Goal: Task Accomplishment & Management: Contribute content

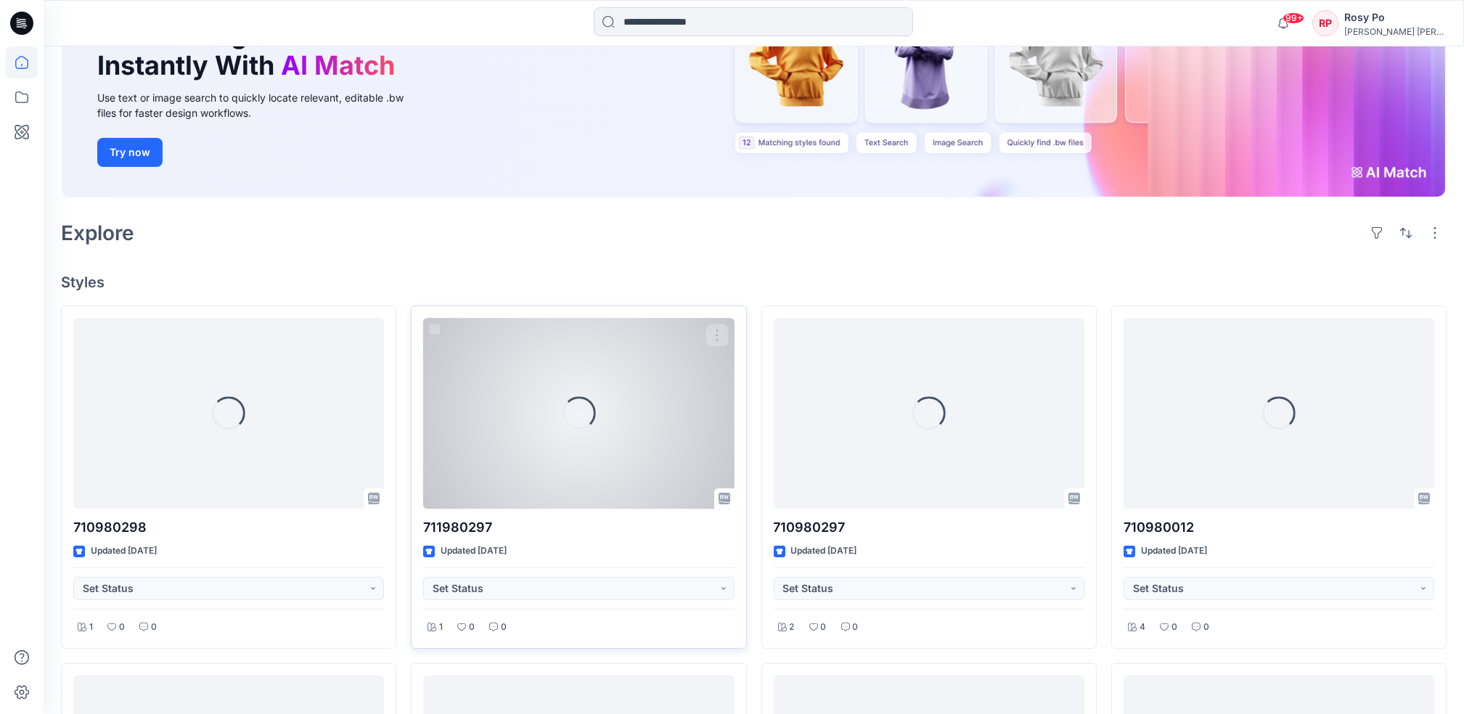
scroll to position [290, 0]
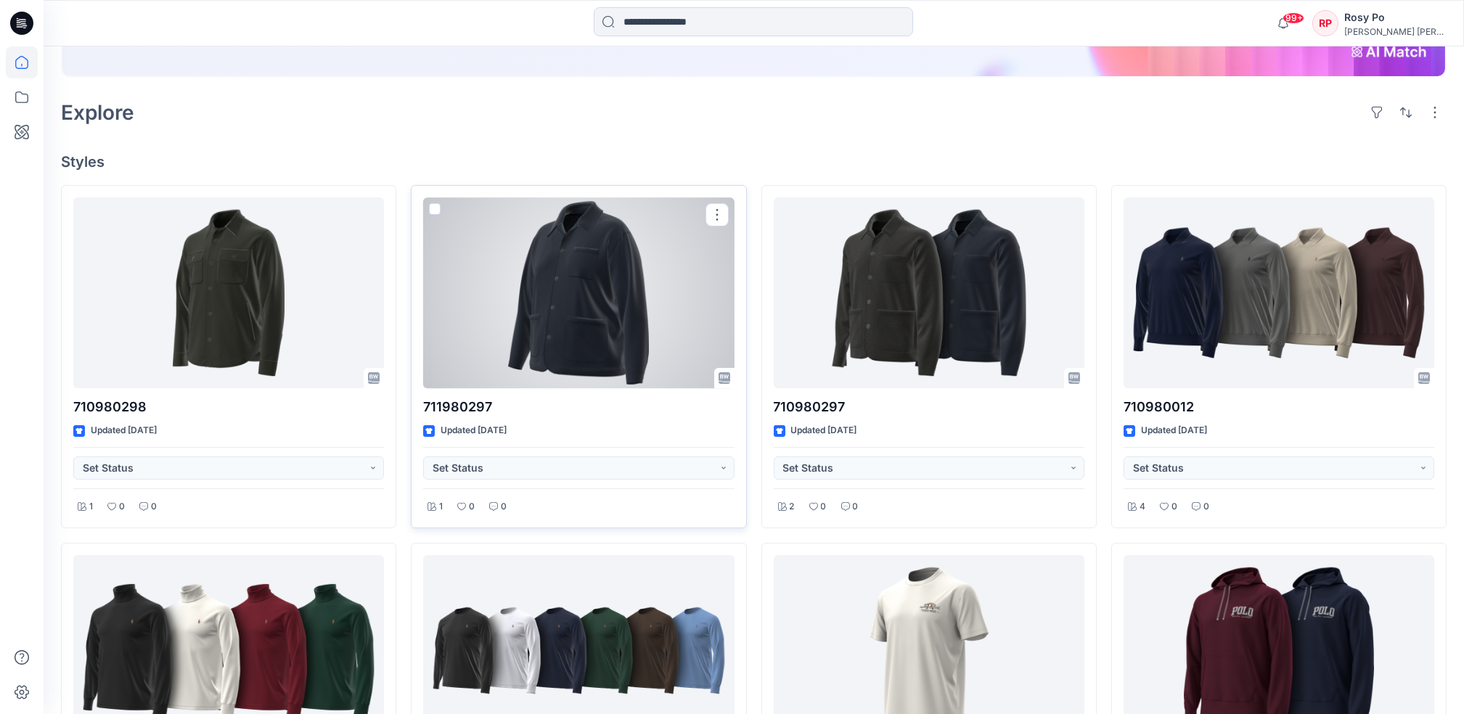
click at [654, 303] on div at bounding box center [578, 292] width 311 height 191
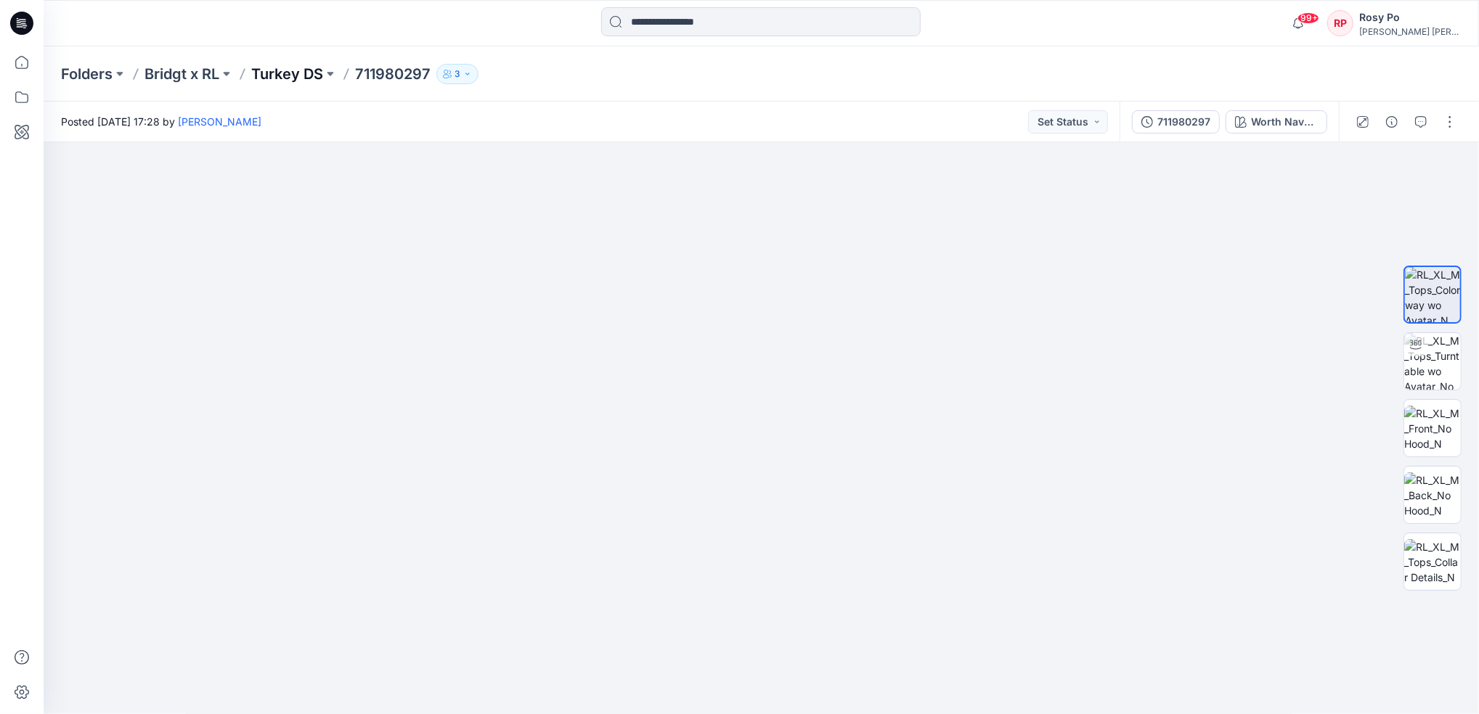
click at [284, 70] on p "Turkey DS" at bounding box center [287, 74] width 72 height 20
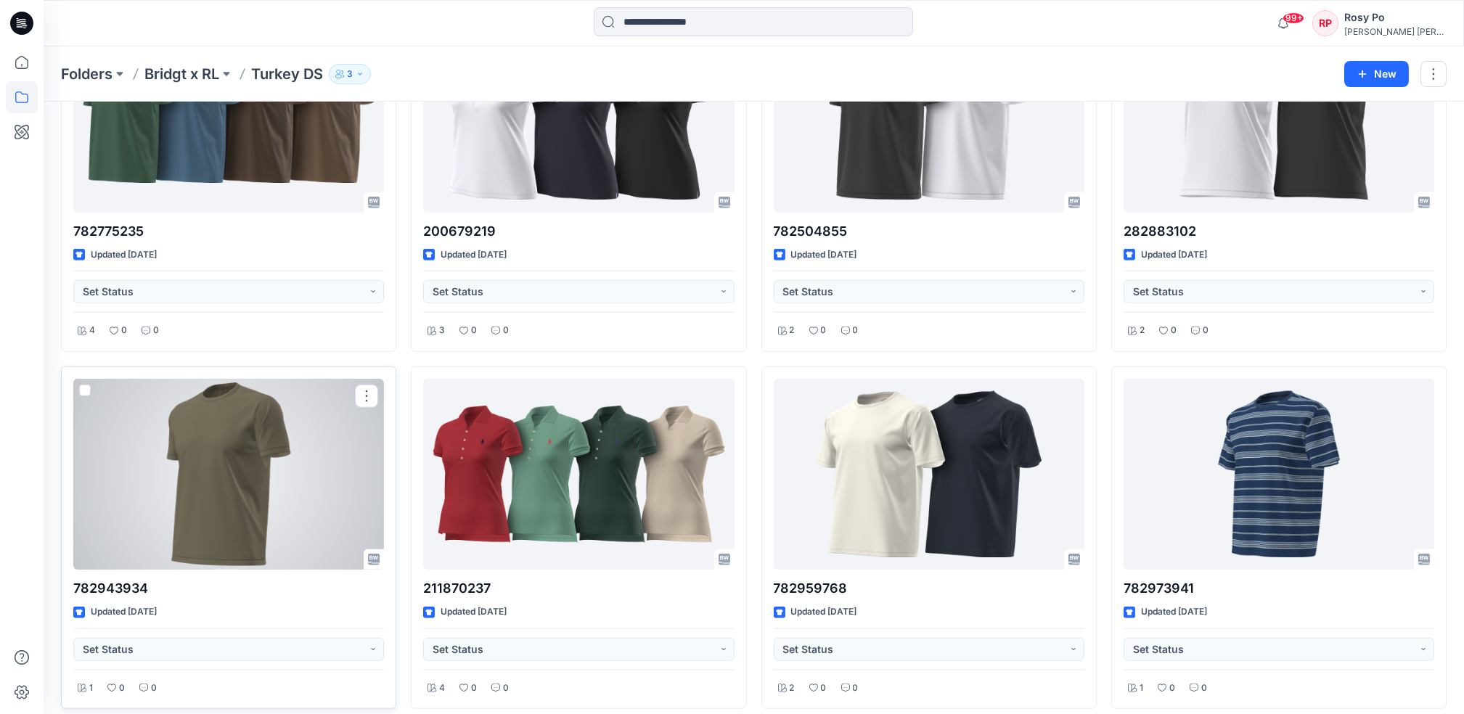
scroll to position [6248, 0]
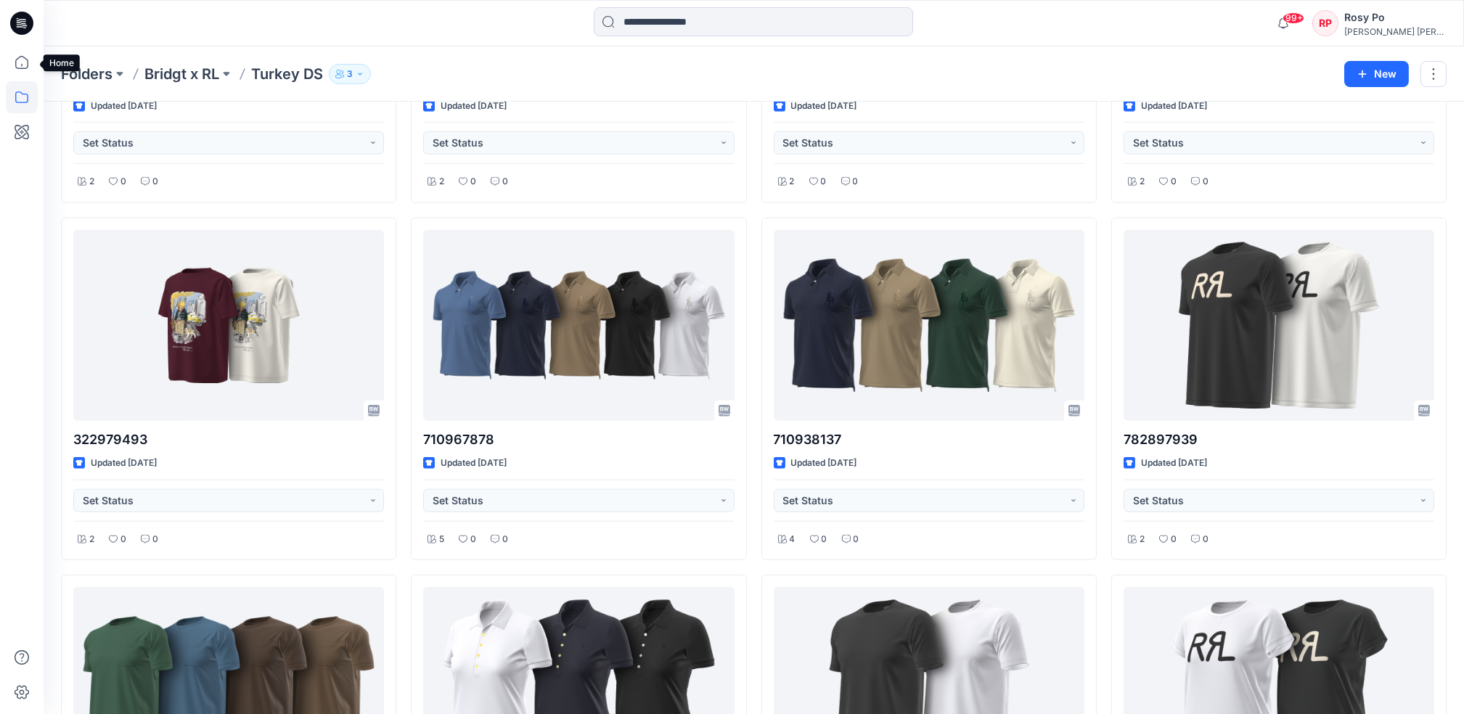
drag, startPoint x: 20, startPoint y: 62, endPoint x: 73, endPoint y: 93, distance: 61.1
click at [17, 62] on icon at bounding box center [22, 62] width 32 height 32
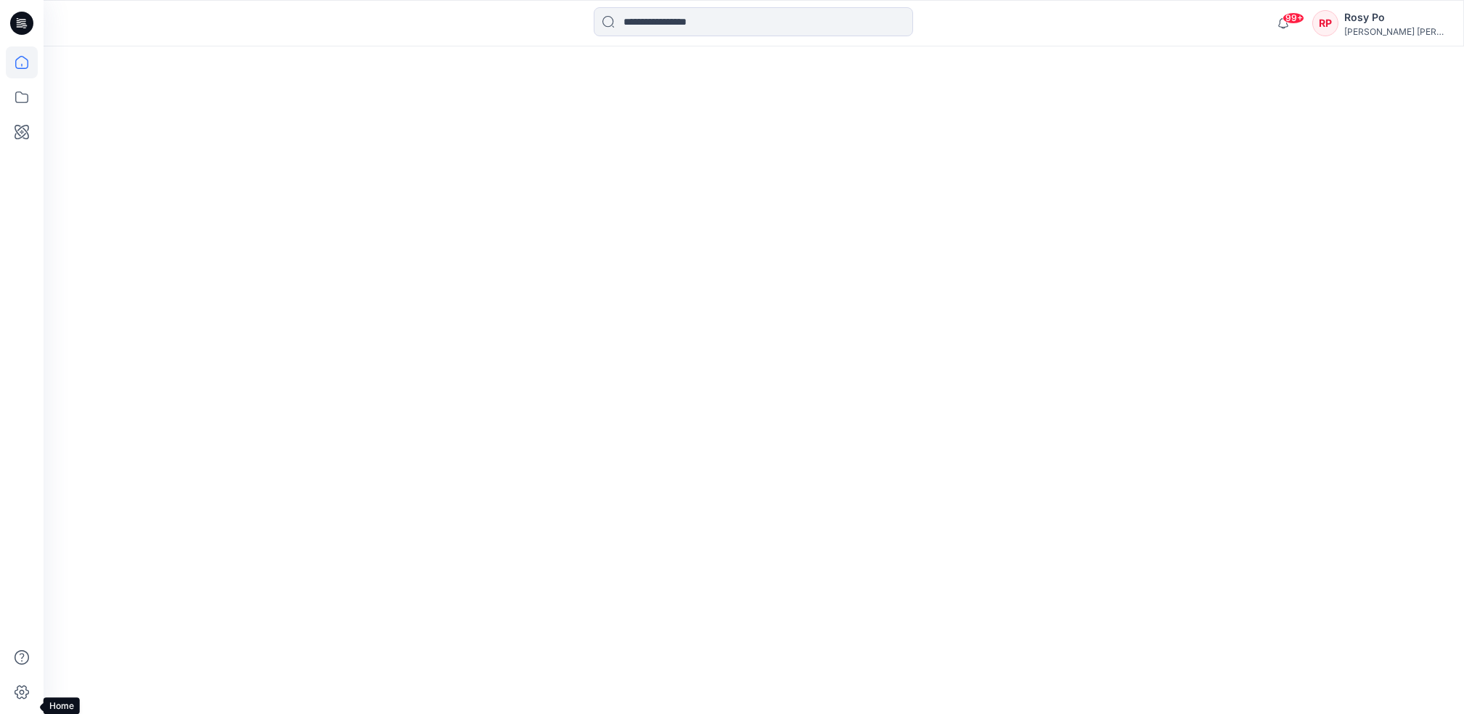
scroll to position [888, 0]
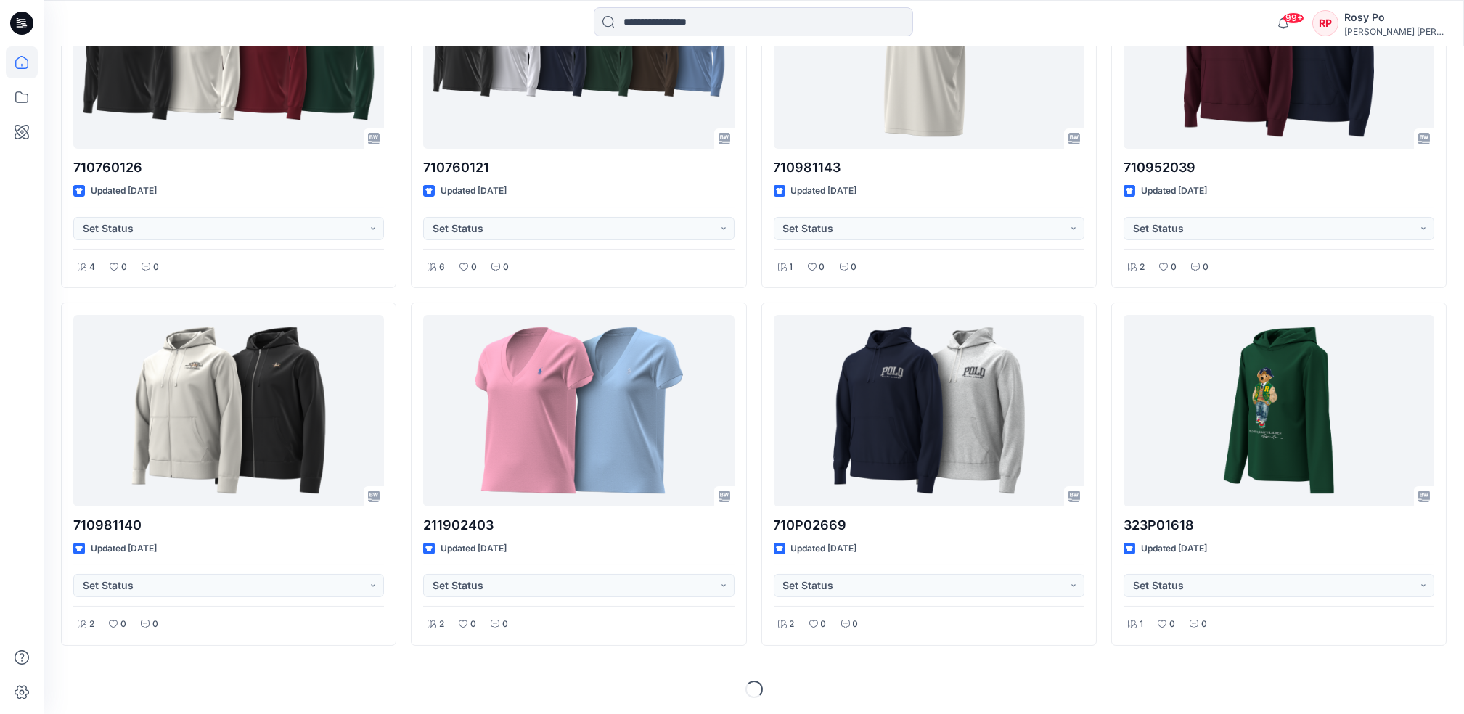
click at [13, 19] on icon at bounding box center [21, 23] width 23 height 23
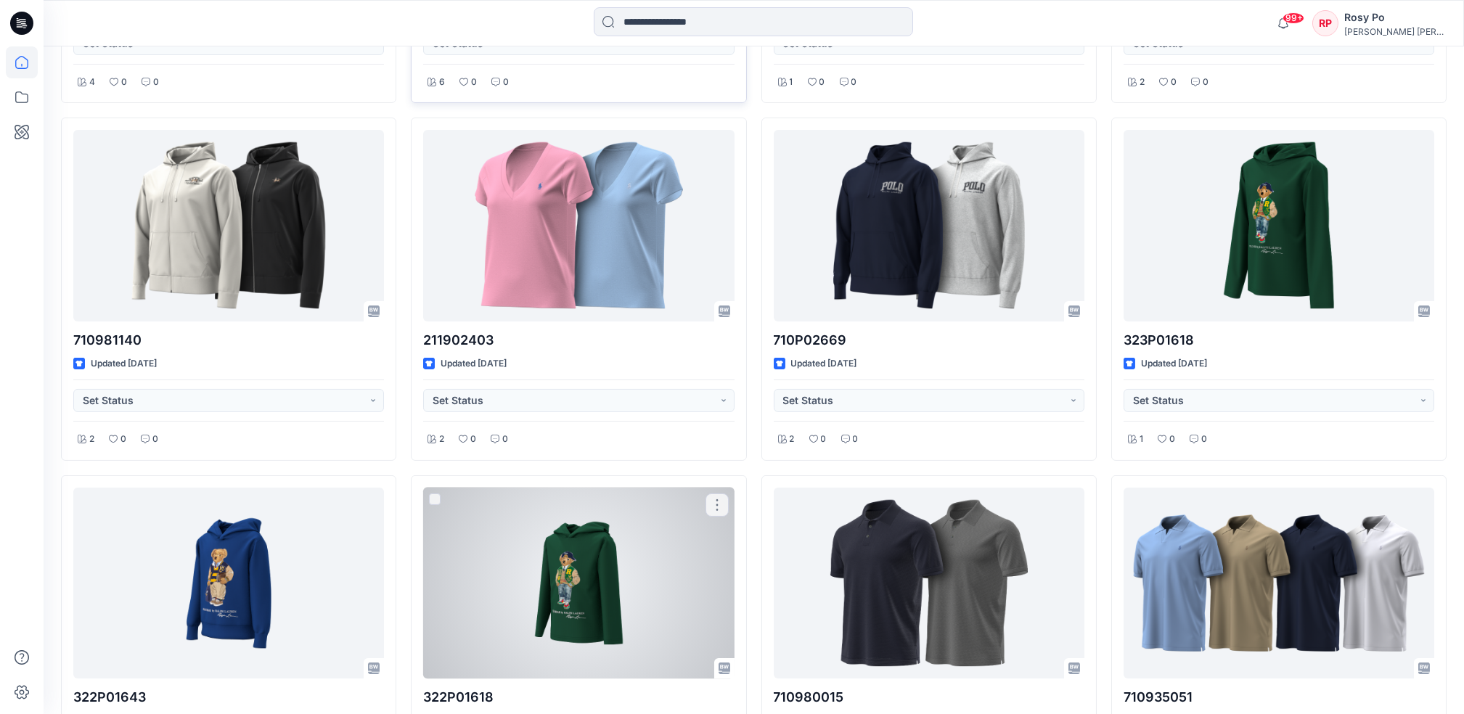
scroll to position [799, 0]
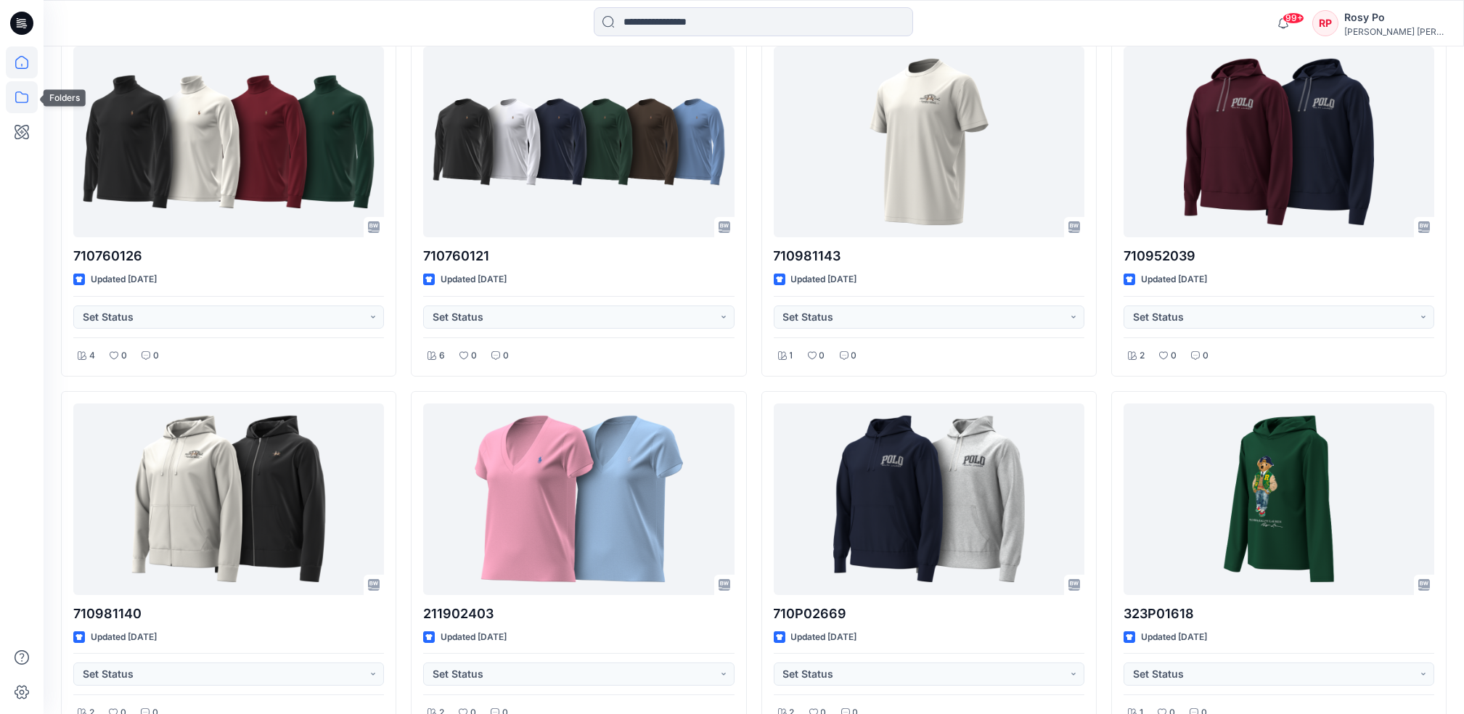
click at [12, 100] on icon at bounding box center [22, 97] width 32 height 32
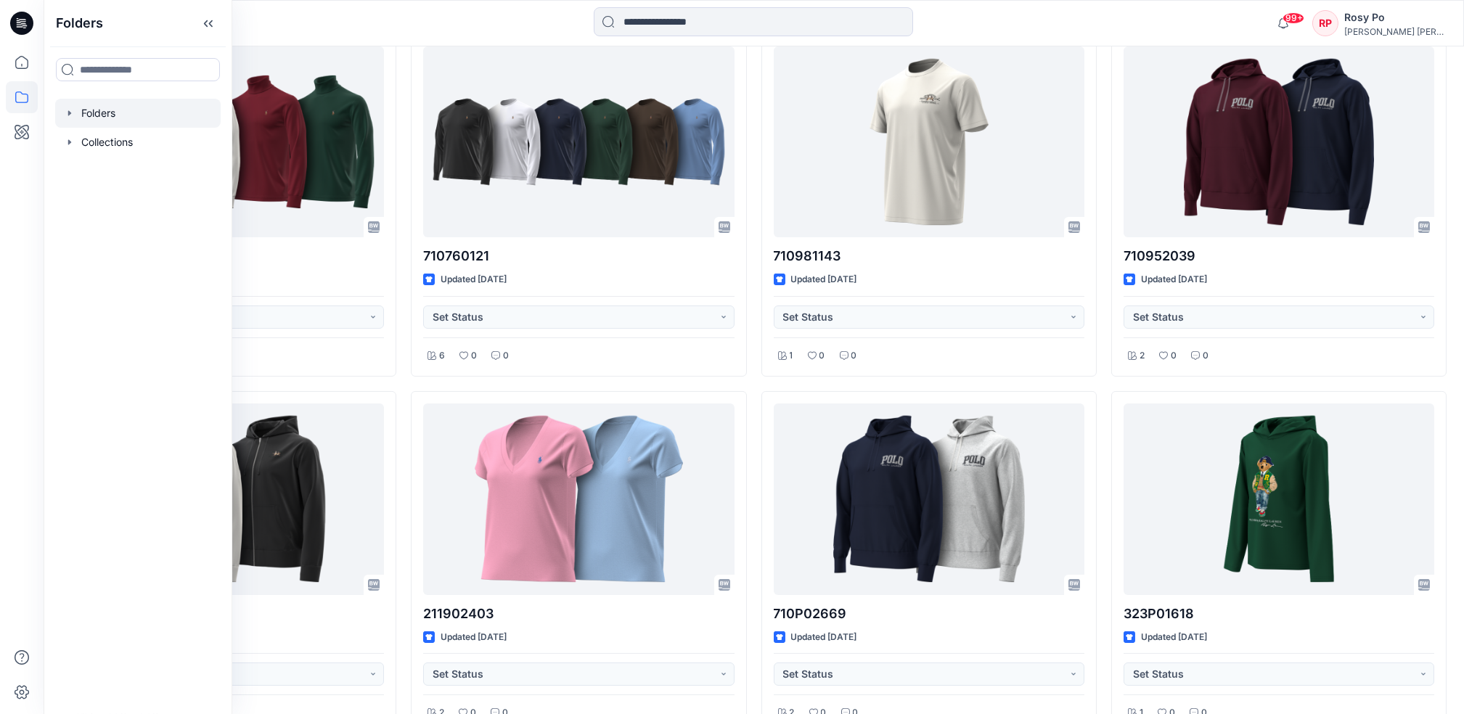
click at [118, 126] on div at bounding box center [138, 113] width 166 height 29
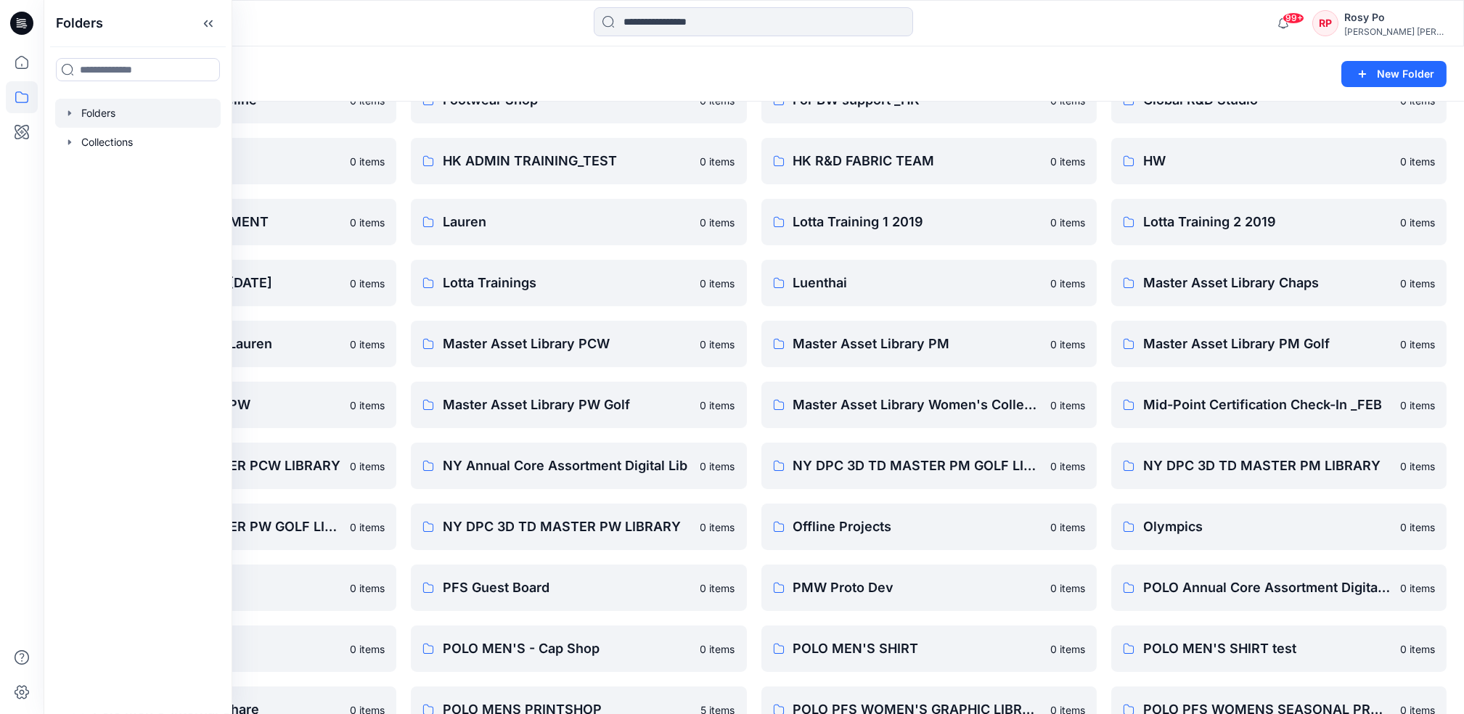
scroll to position [581, 0]
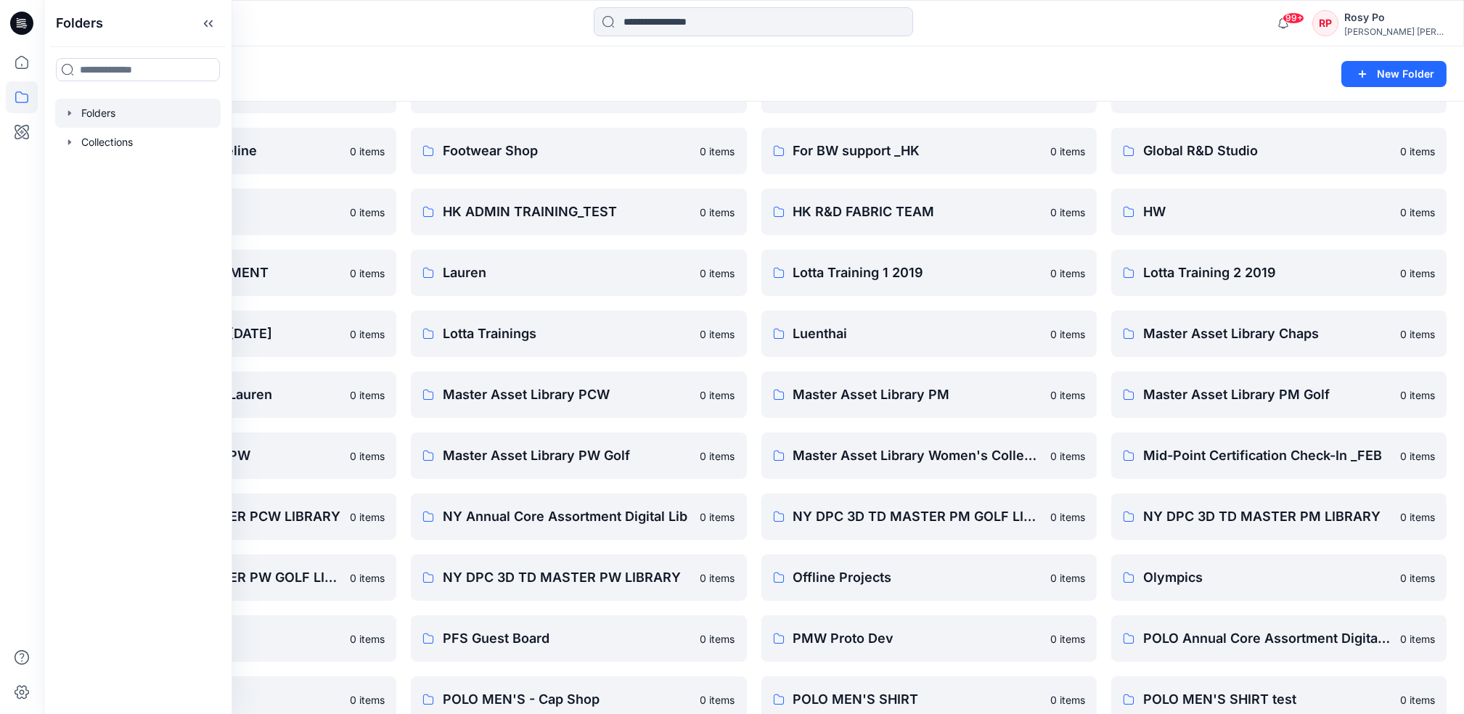
click at [988, 76] on div "Folders" at bounding box center [697, 74] width 1273 height 20
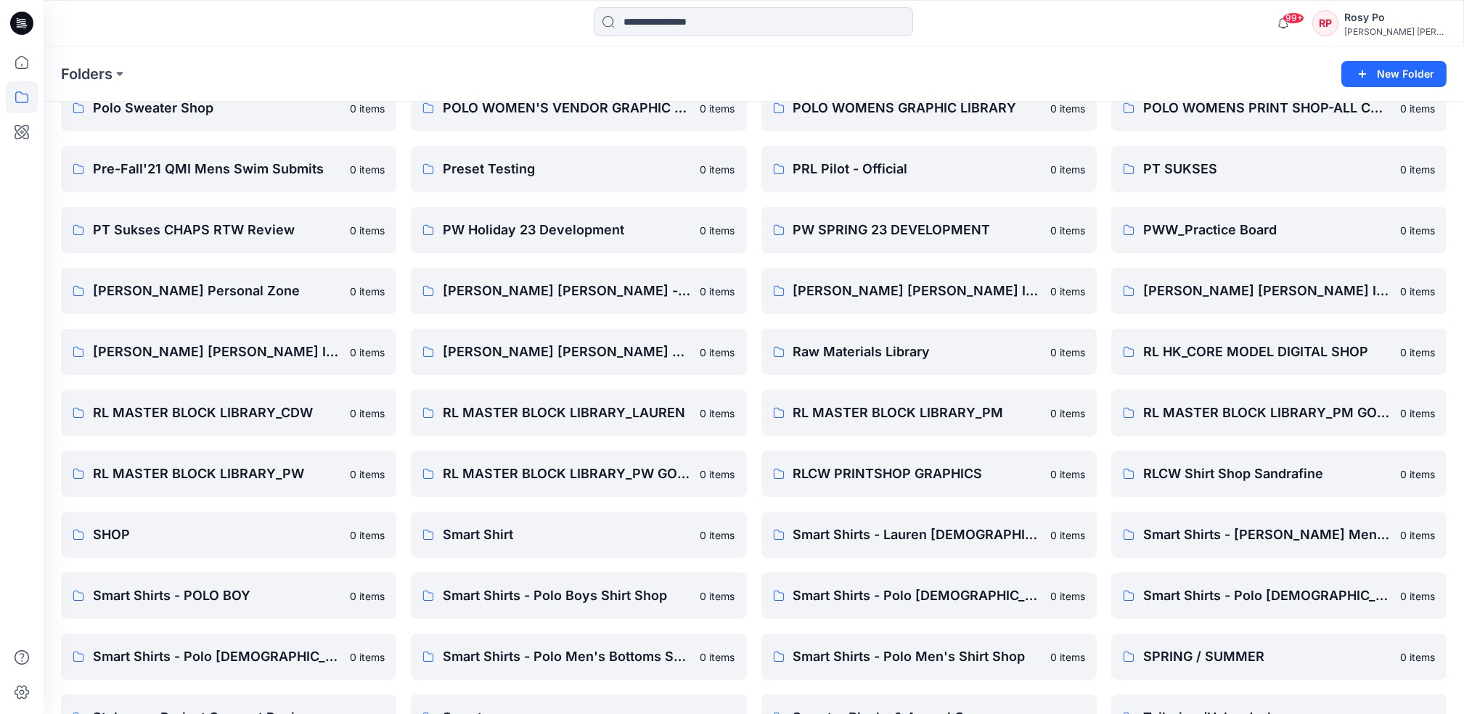
scroll to position [1353, 0]
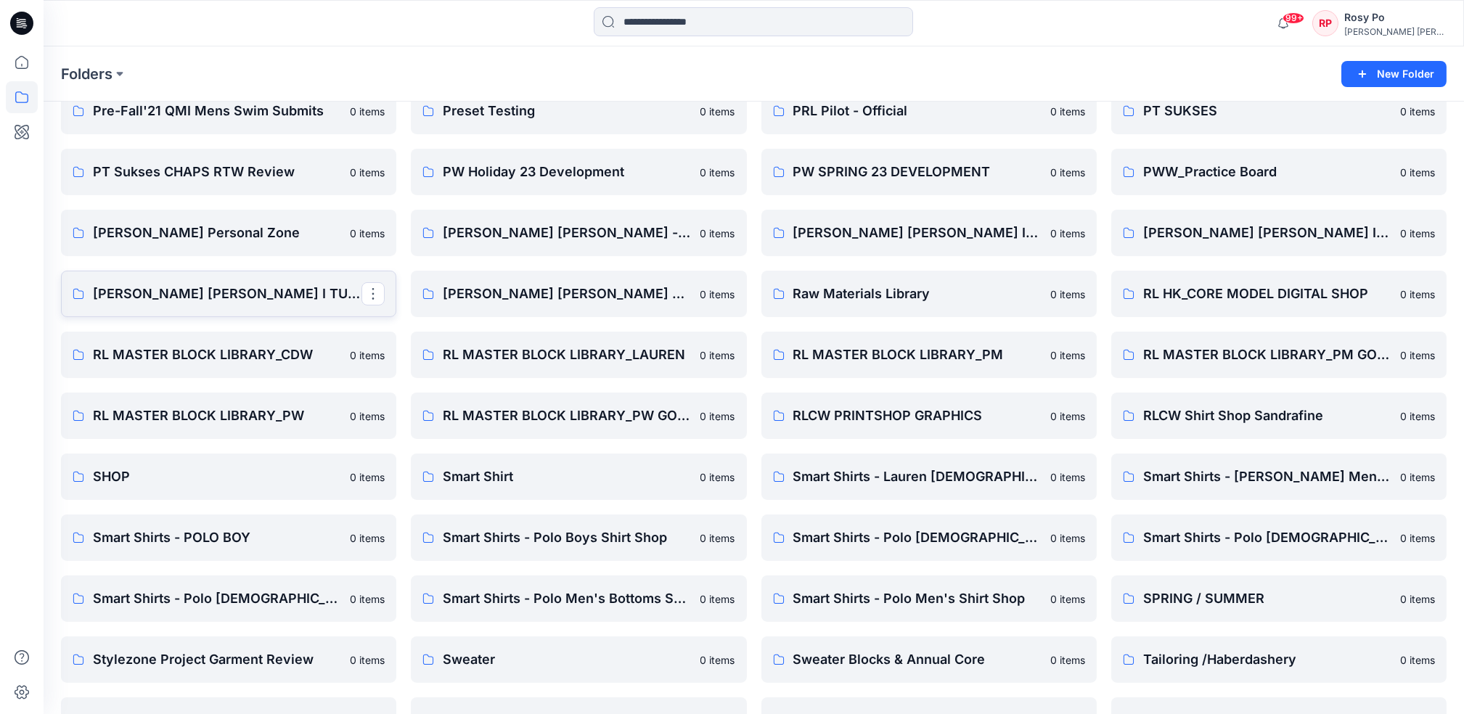
click at [252, 284] on p "Ralph Lauren I TURKEY Digital Shop" at bounding box center [227, 294] width 269 height 20
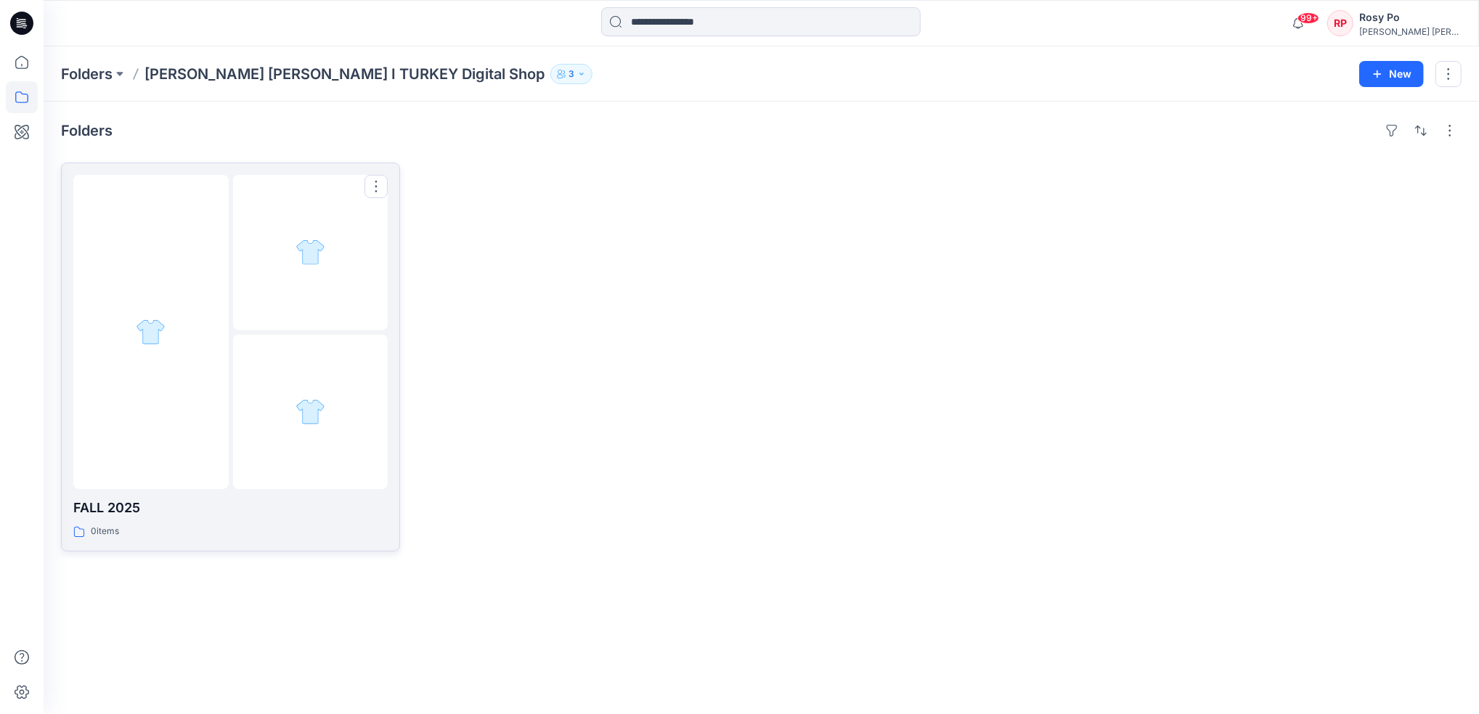
click at [216, 520] on div "FALL 2025 0 items" at bounding box center [230, 518] width 314 height 41
click at [248, 504] on p "SWEATER" at bounding box center [230, 508] width 314 height 20
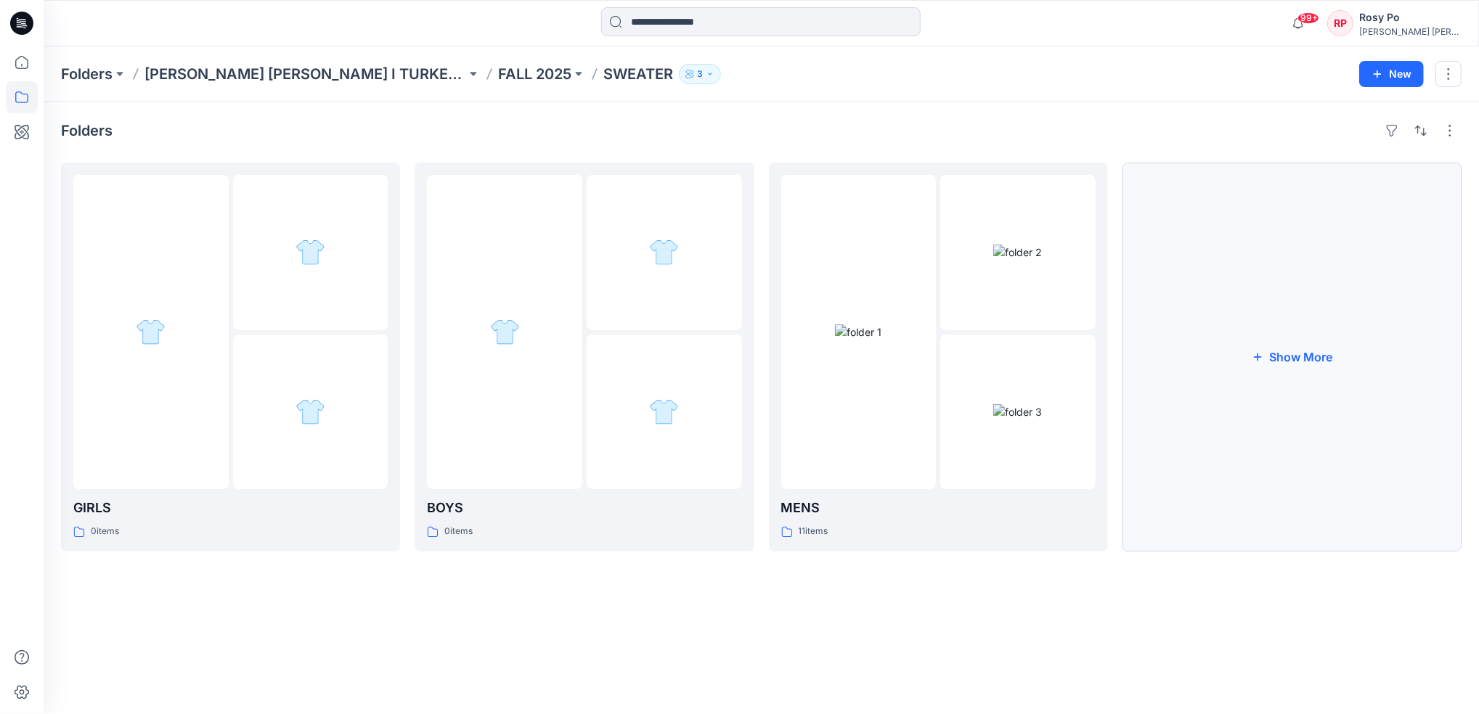
click at [1316, 385] on button "Show More" at bounding box center [1292, 357] width 339 height 389
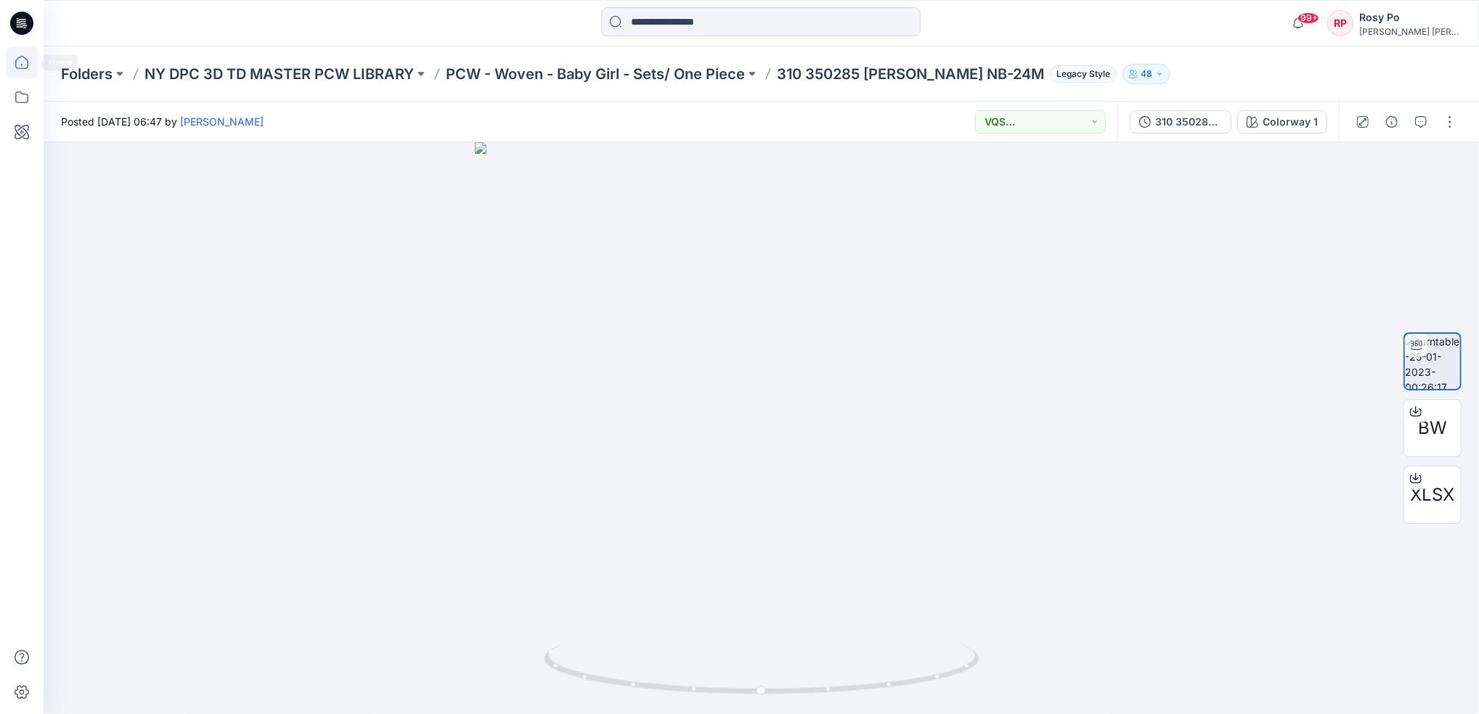
click at [16, 60] on icon at bounding box center [21, 62] width 13 height 13
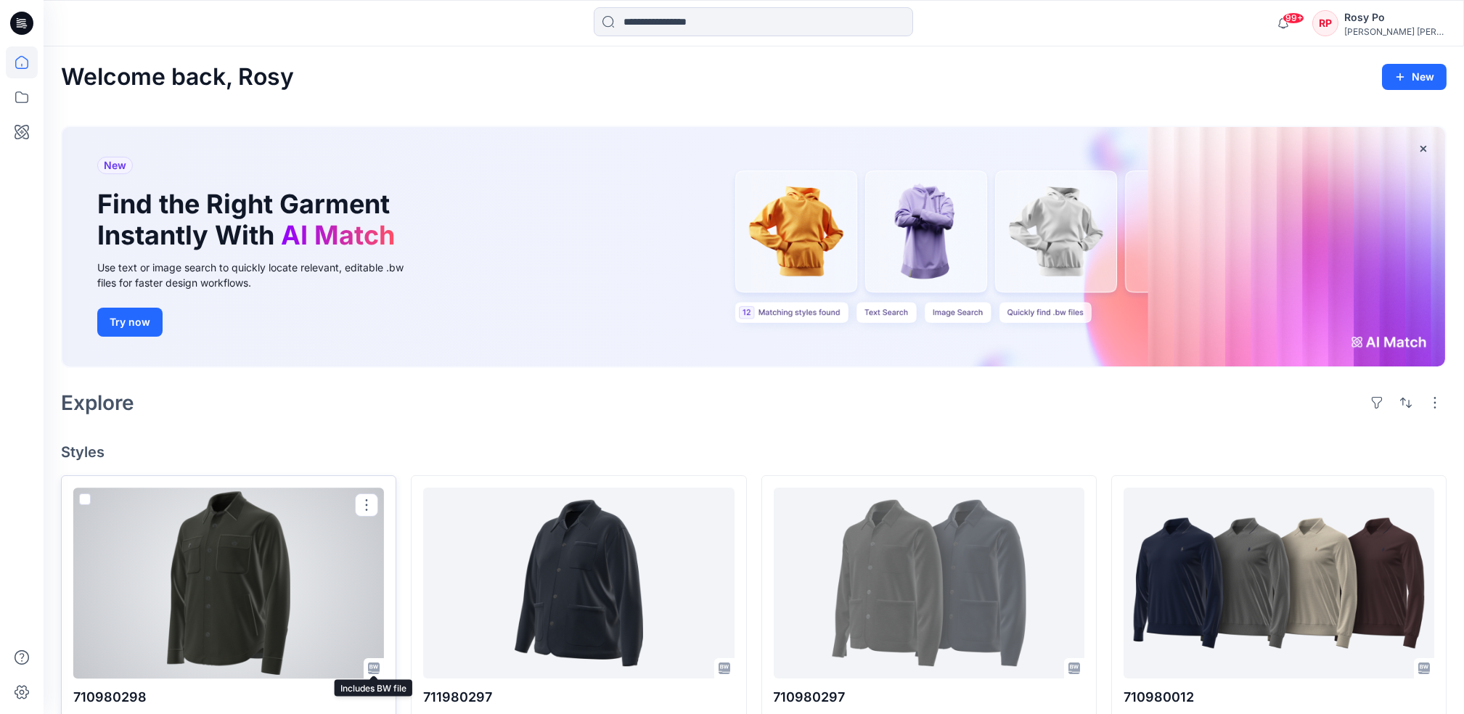
click at [372, 664] on icon at bounding box center [374, 669] width 12 height 12
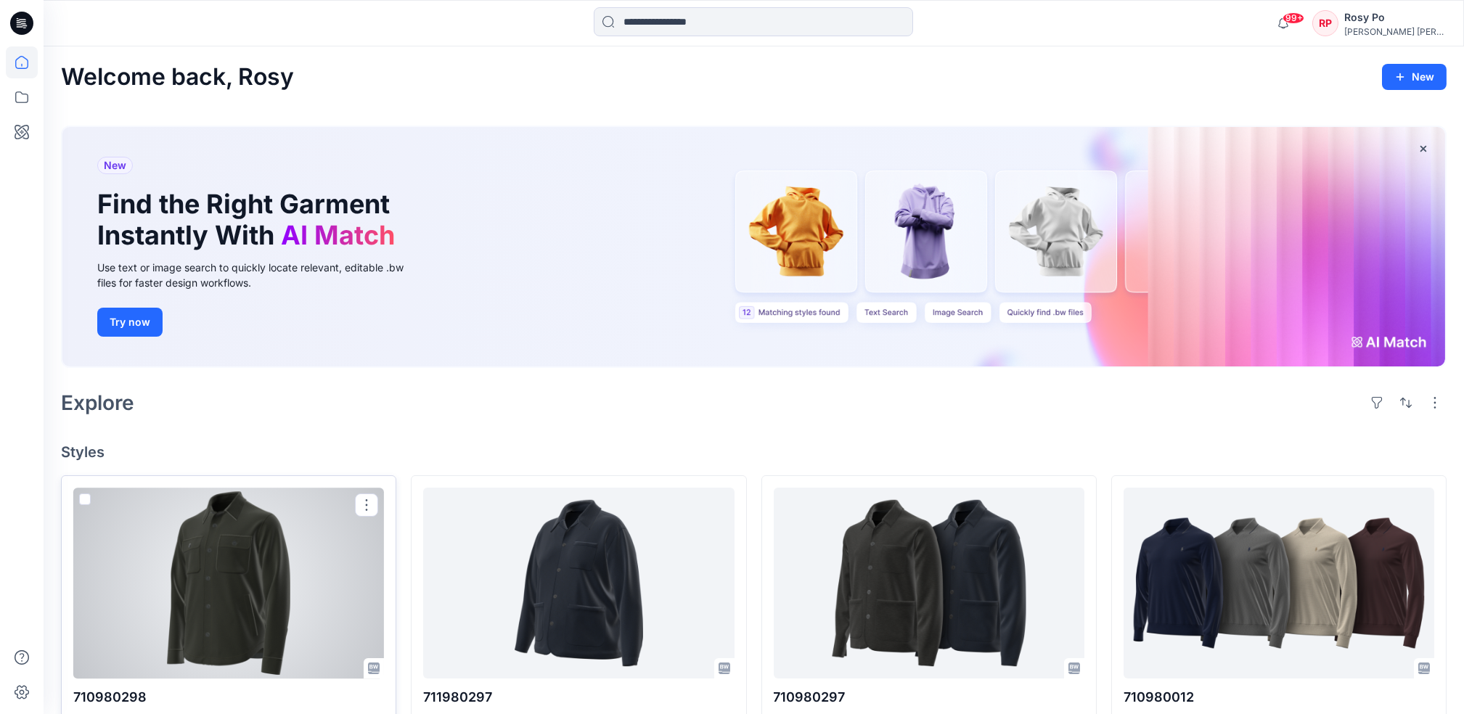
click at [354, 612] on div at bounding box center [228, 583] width 311 height 191
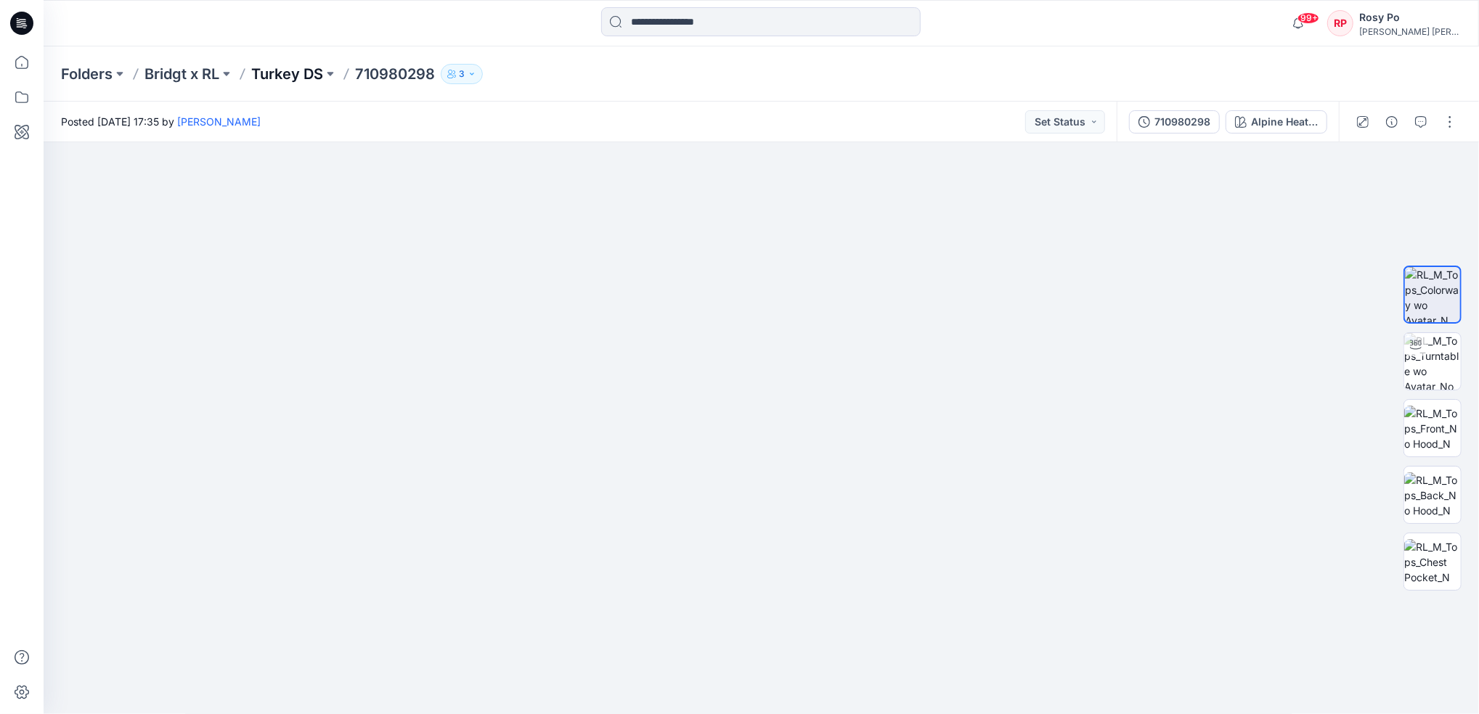
click at [275, 70] on p "Turkey DS" at bounding box center [287, 74] width 72 height 20
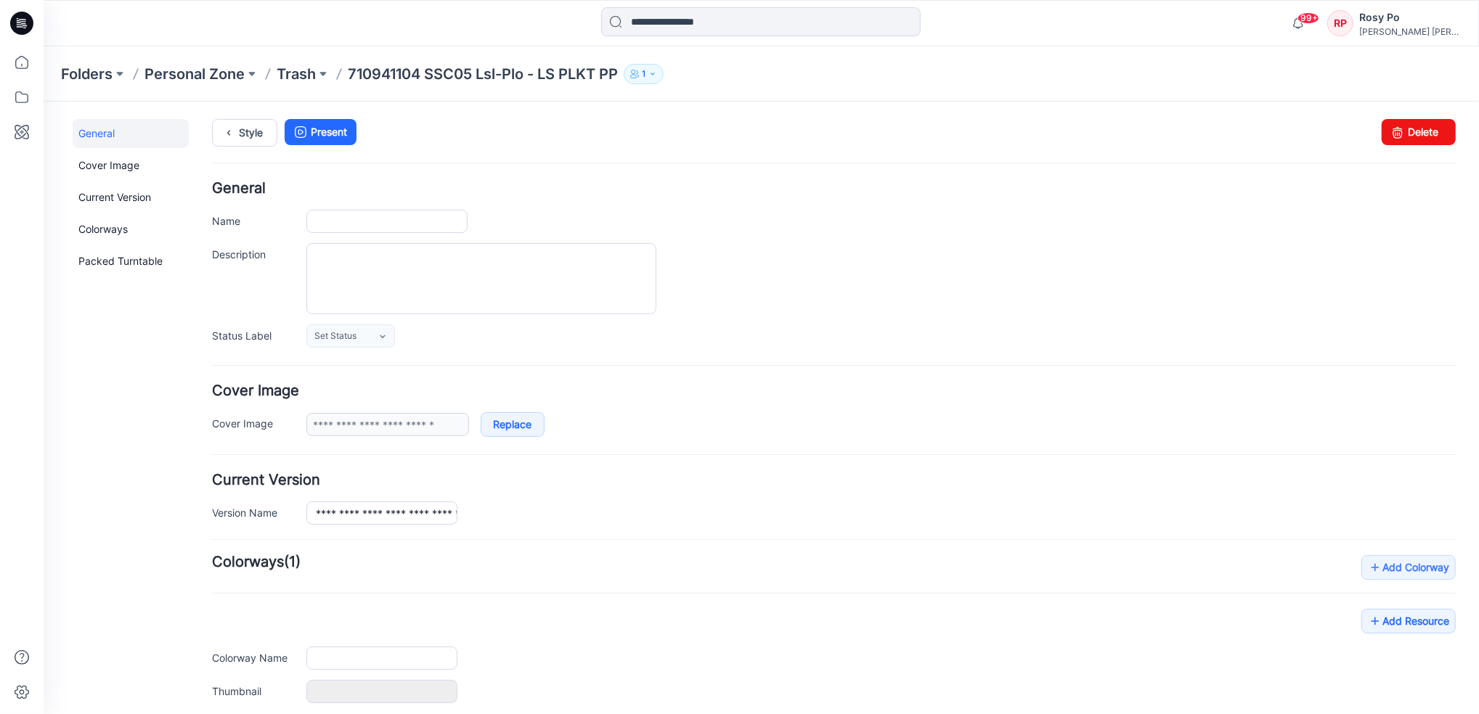
type input "**********"
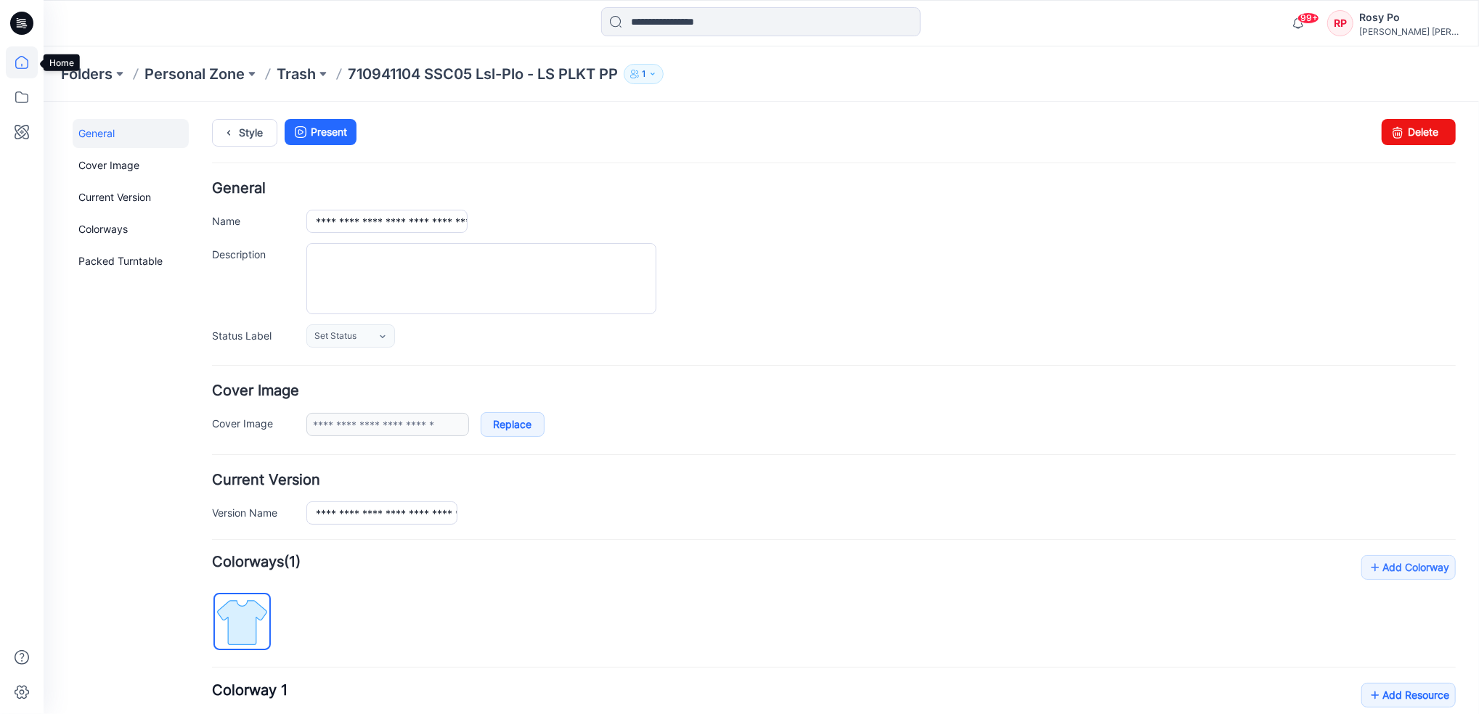
click at [17, 70] on icon at bounding box center [22, 62] width 32 height 32
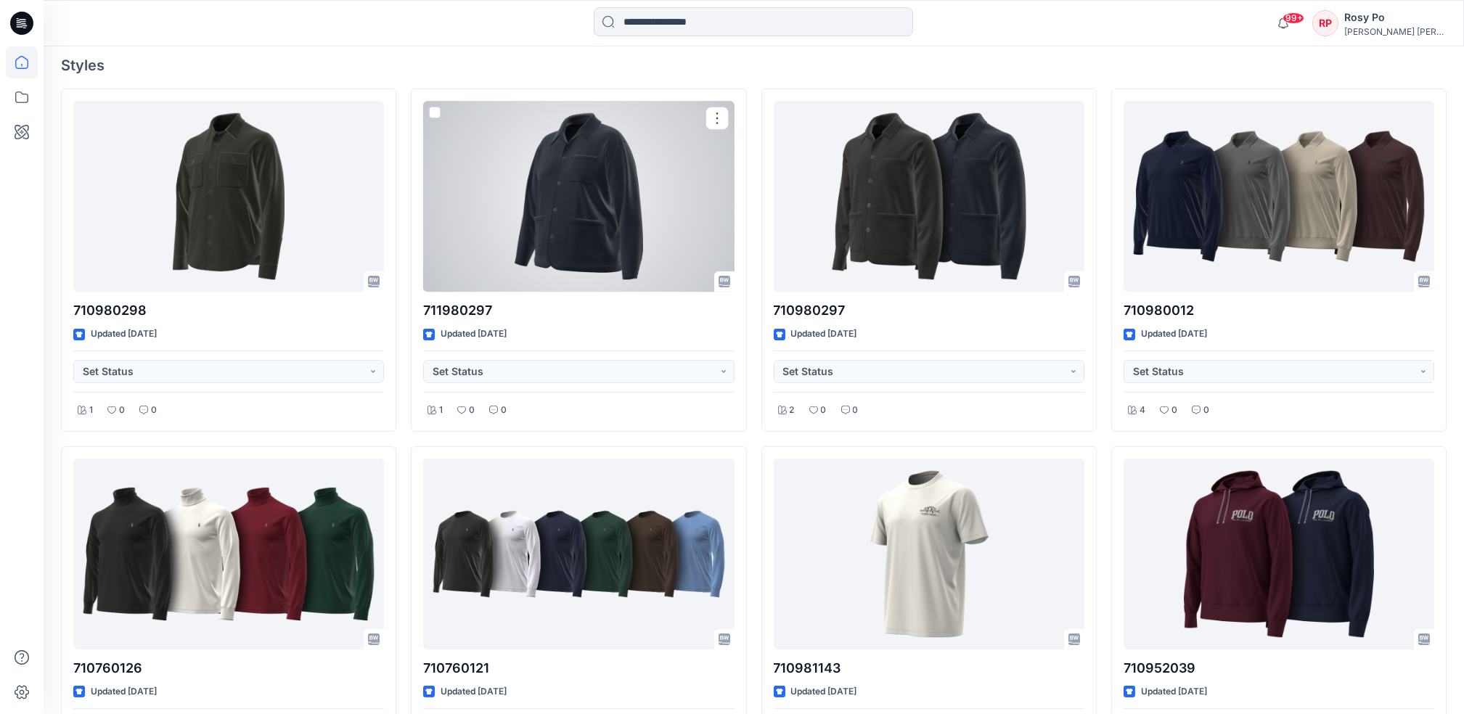
scroll to position [290, 0]
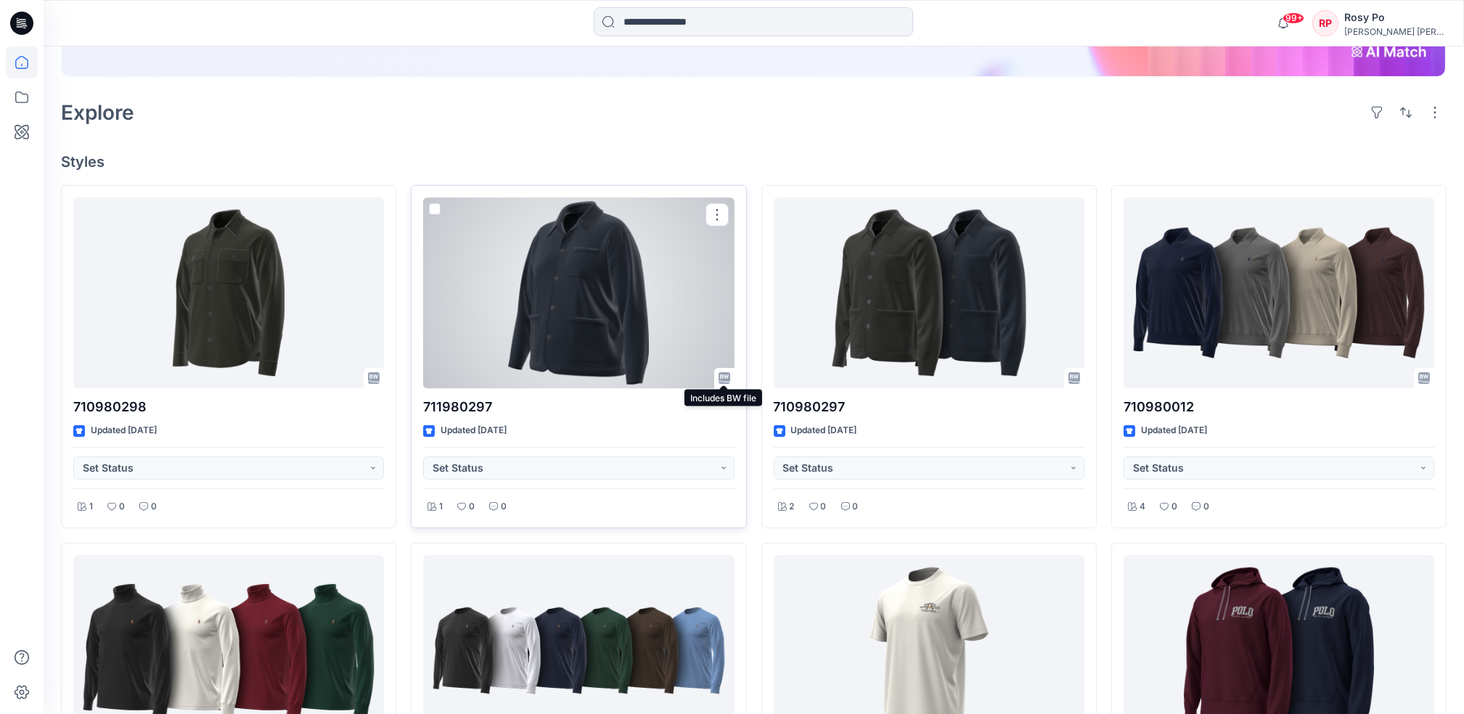
click at [722, 378] on icon at bounding box center [721, 378] width 1 height 1
click at [643, 349] on div at bounding box center [578, 292] width 311 height 191
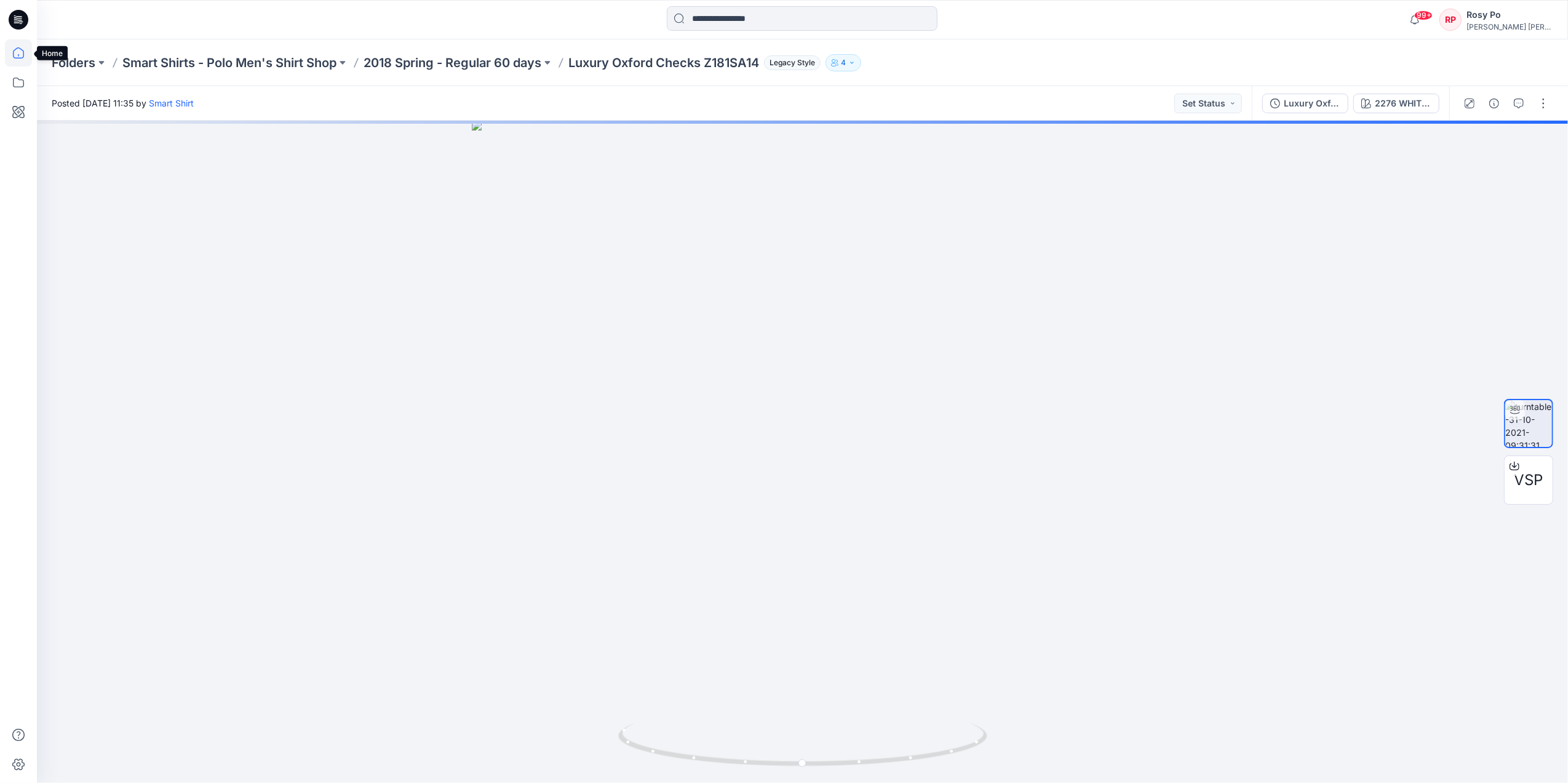
click at [23, 54] on icon at bounding box center [19, 53] width 27 height 27
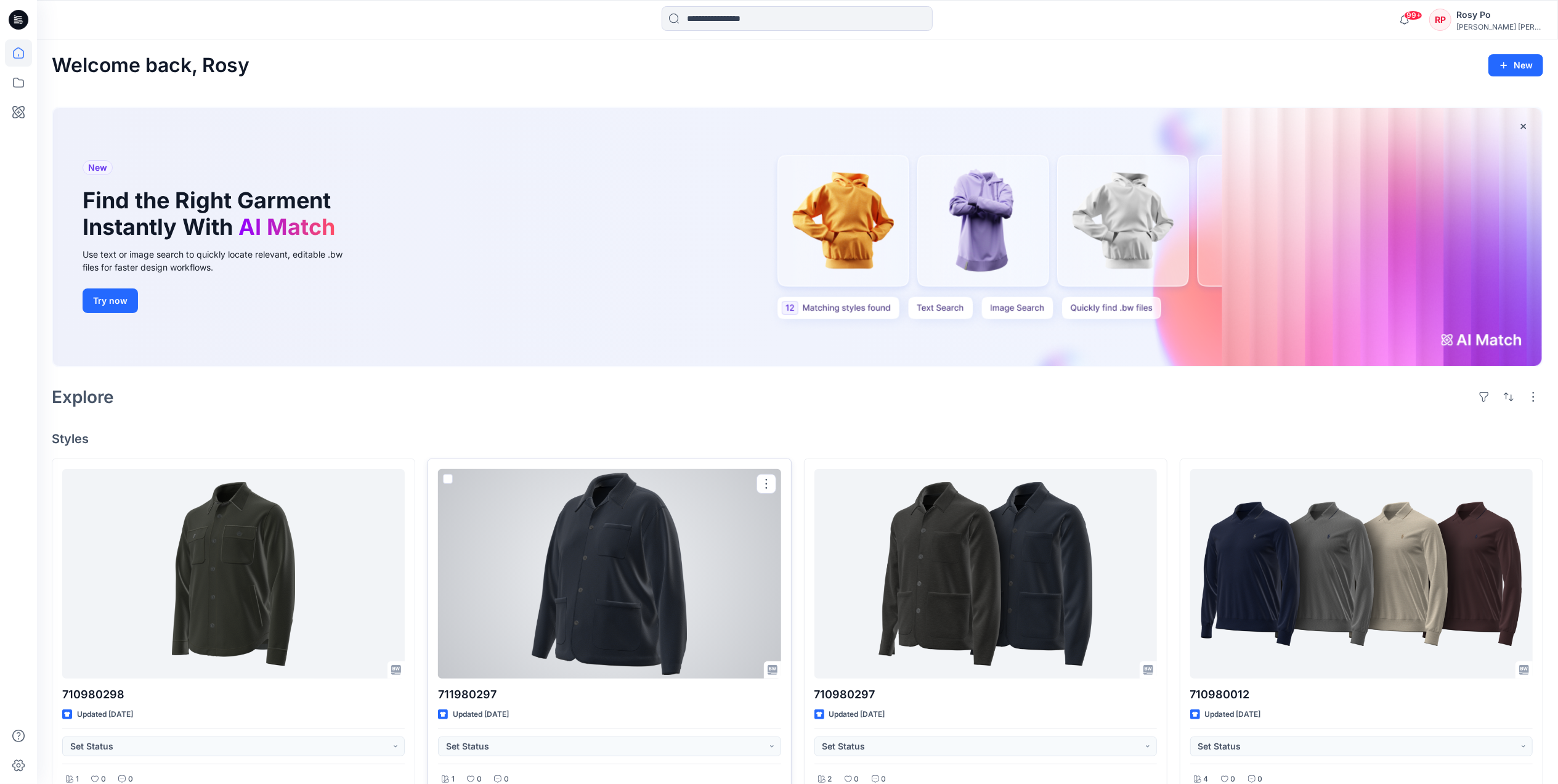
click at [630, 568] on div at bounding box center [609, 574] width 343 height 210
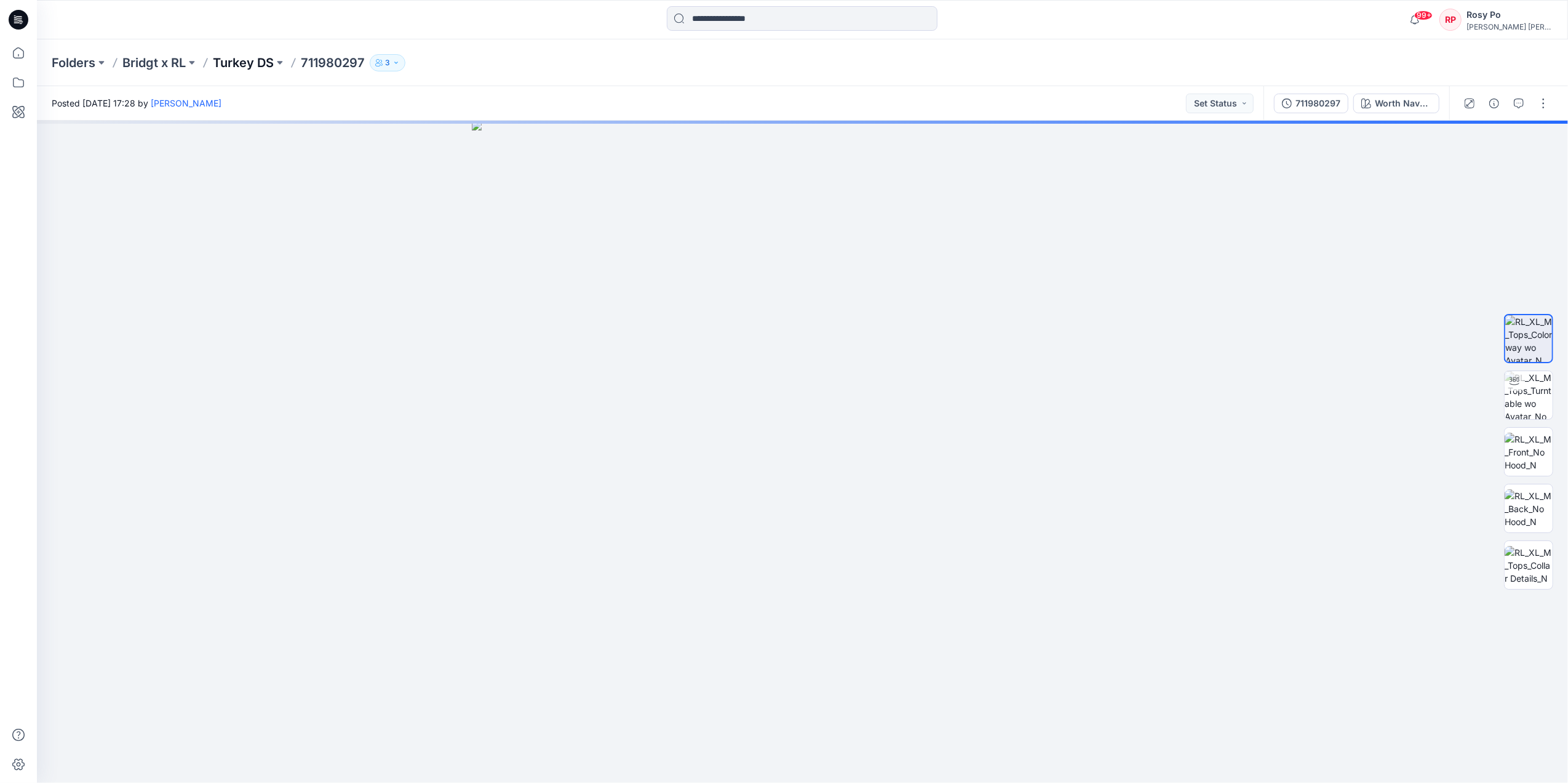
click at [245, 62] on p "Turkey DS" at bounding box center [243, 63] width 61 height 17
